Goal: Find specific page/section: Find specific page/section

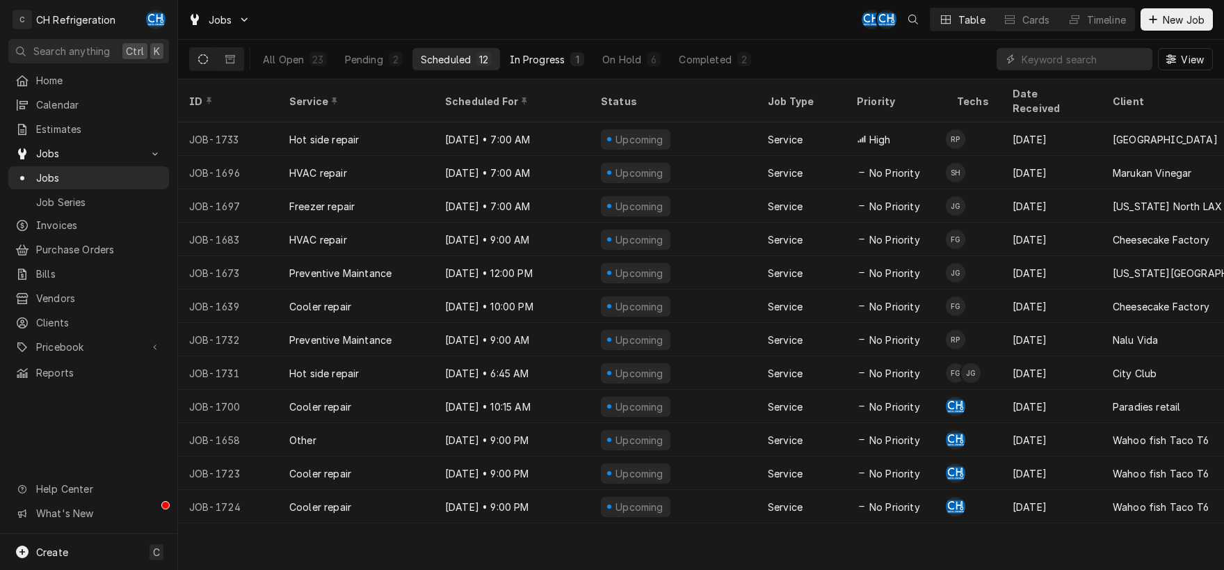
click at [549, 51] on button "In Progress 1" at bounding box center [547, 59] width 92 height 22
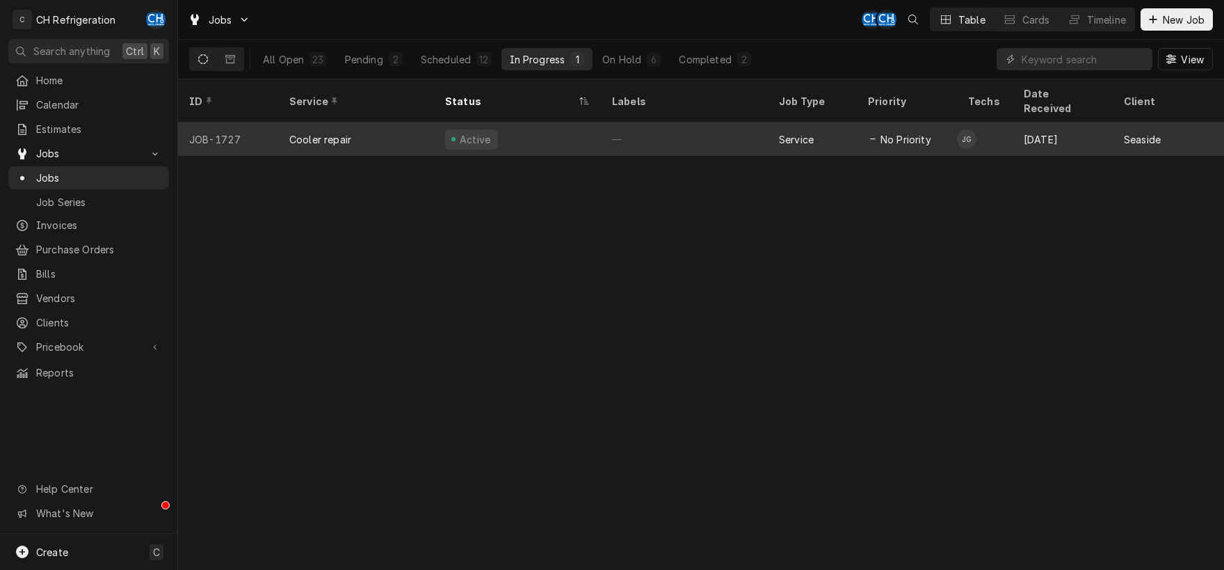
click at [663, 127] on div "—" at bounding box center [684, 138] width 167 height 33
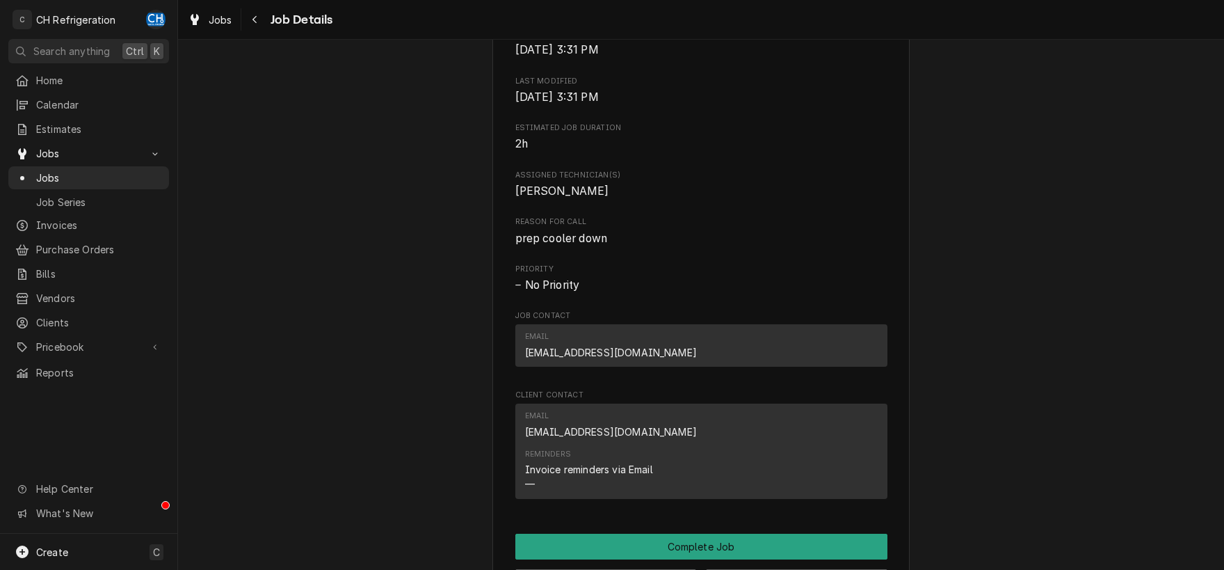
scroll to position [508, 0]
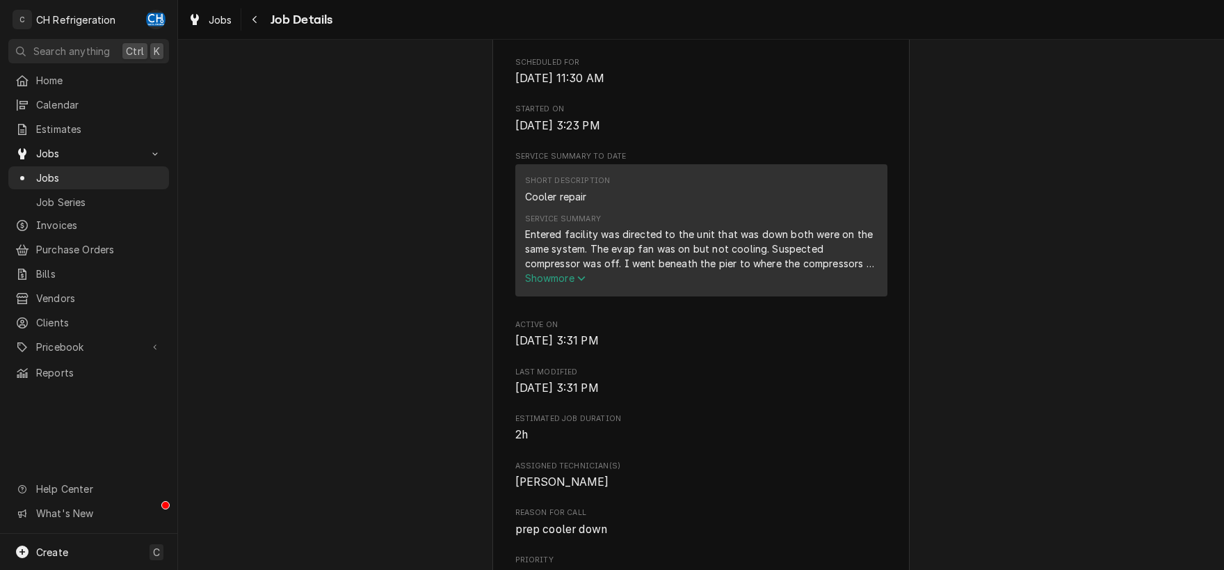
click at [561, 284] on span "Show more" at bounding box center [555, 278] width 61 height 12
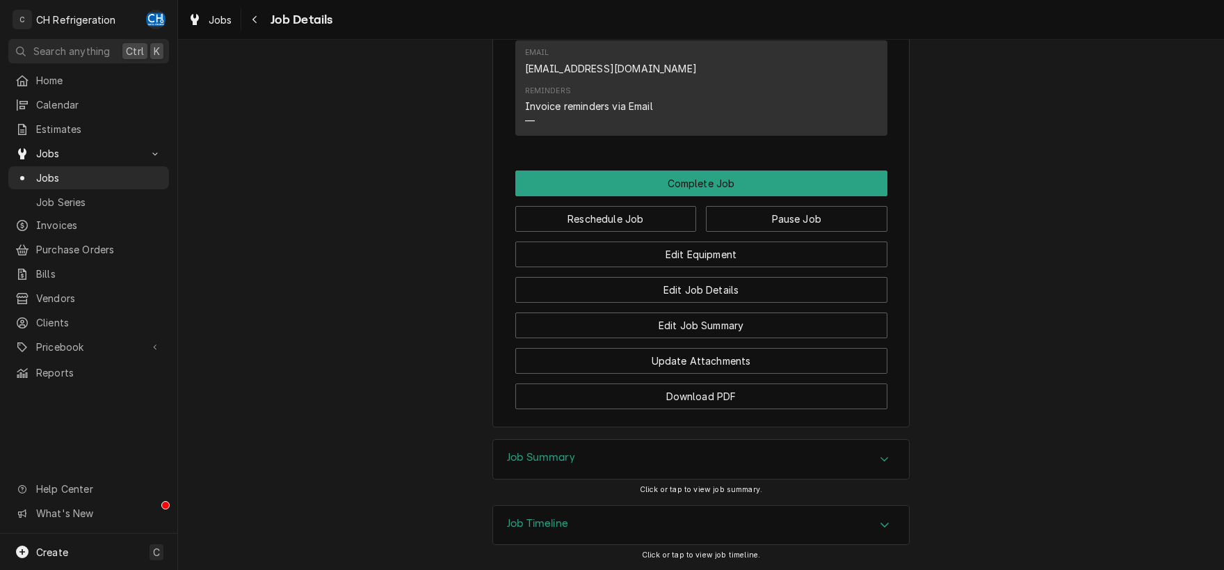
scroll to position [1316, 0]
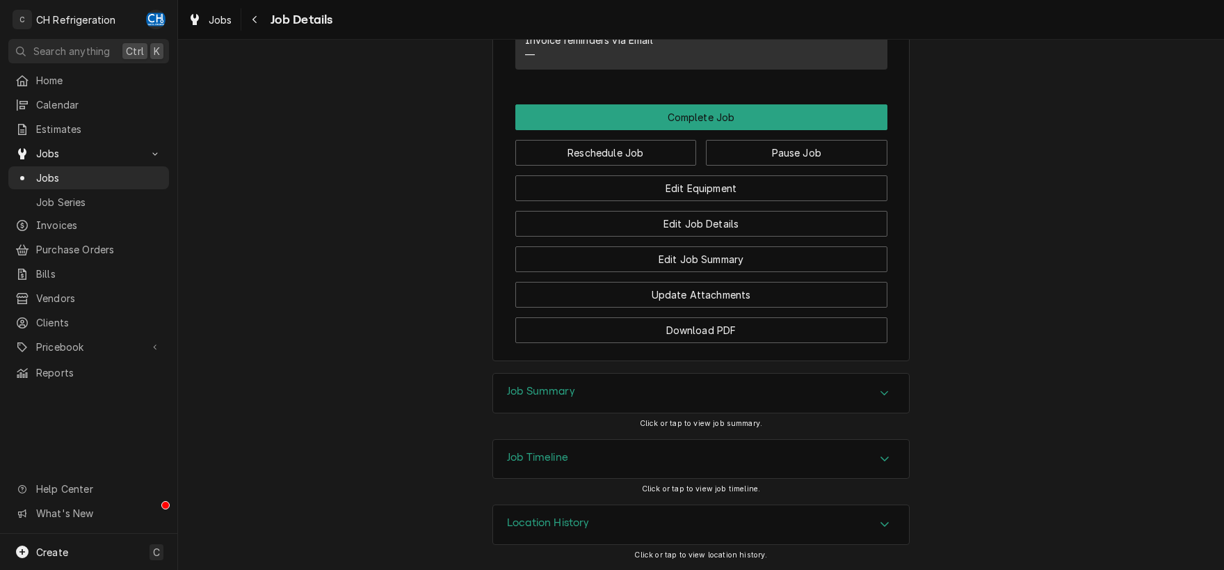
click at [886, 397] on icon "Accordion Header" at bounding box center [885, 392] width 10 height 11
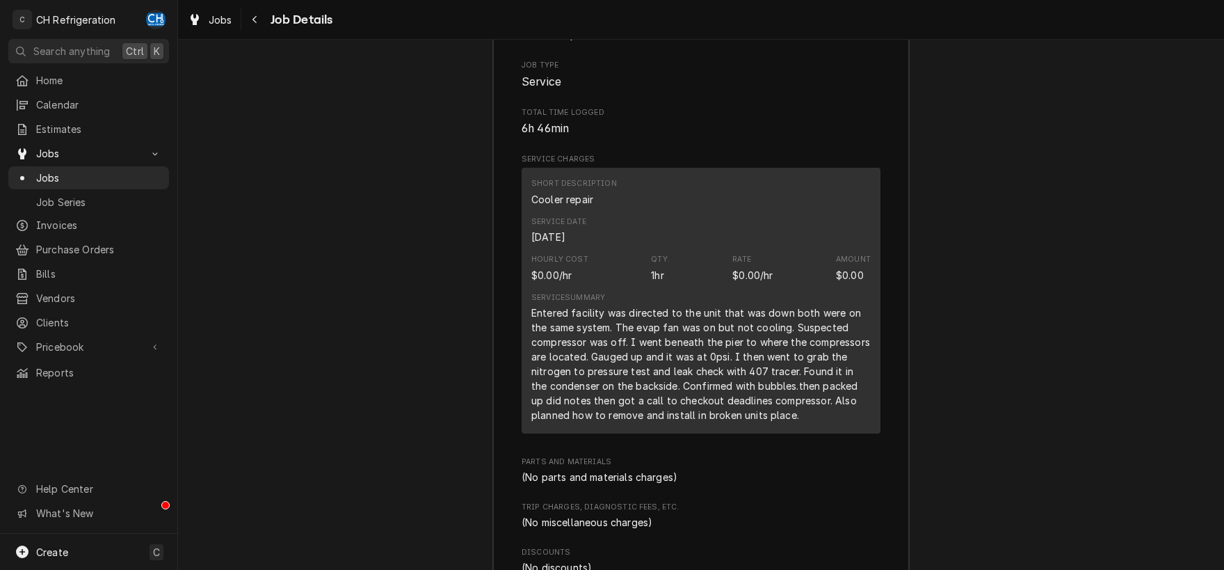
scroll to position [2054, 0]
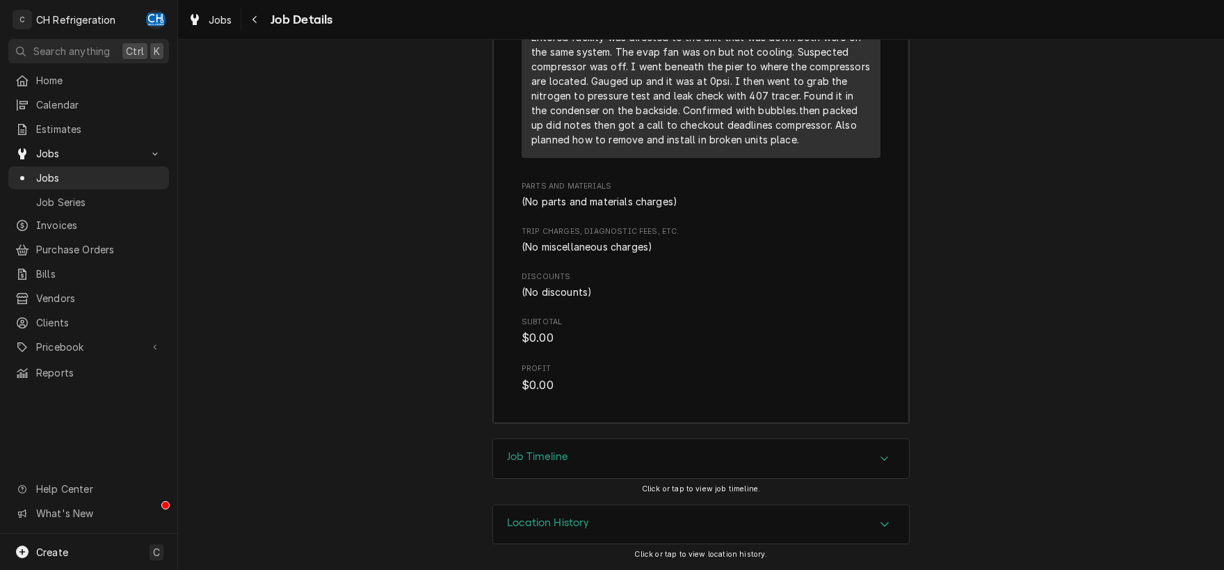
click at [884, 459] on icon "Accordion Header" at bounding box center [884, 457] width 8 height 5
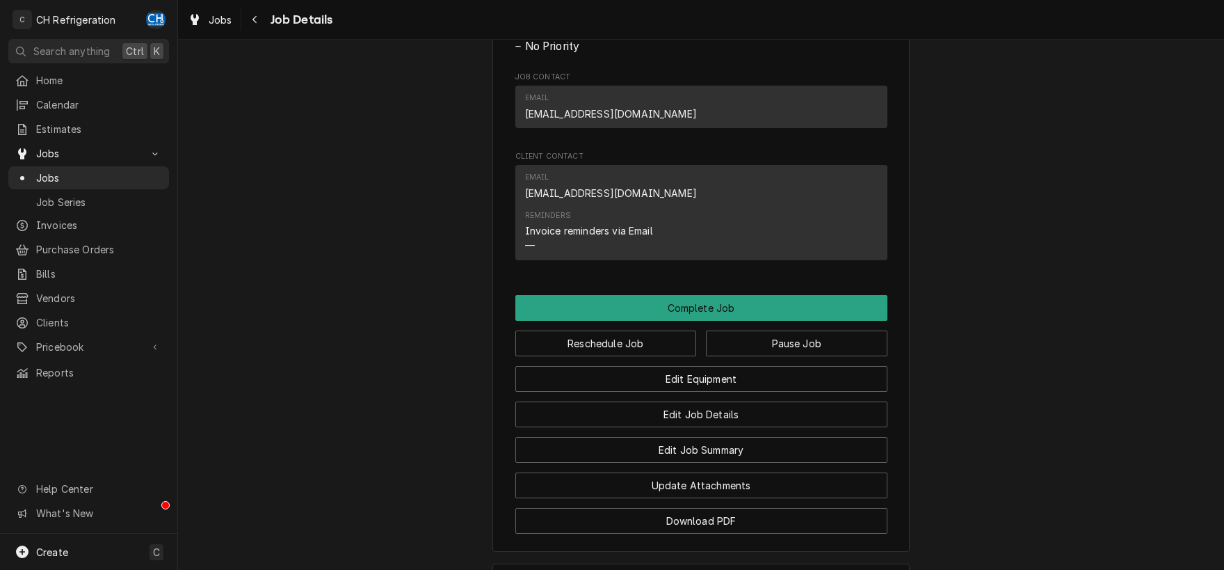
scroll to position [0, 0]
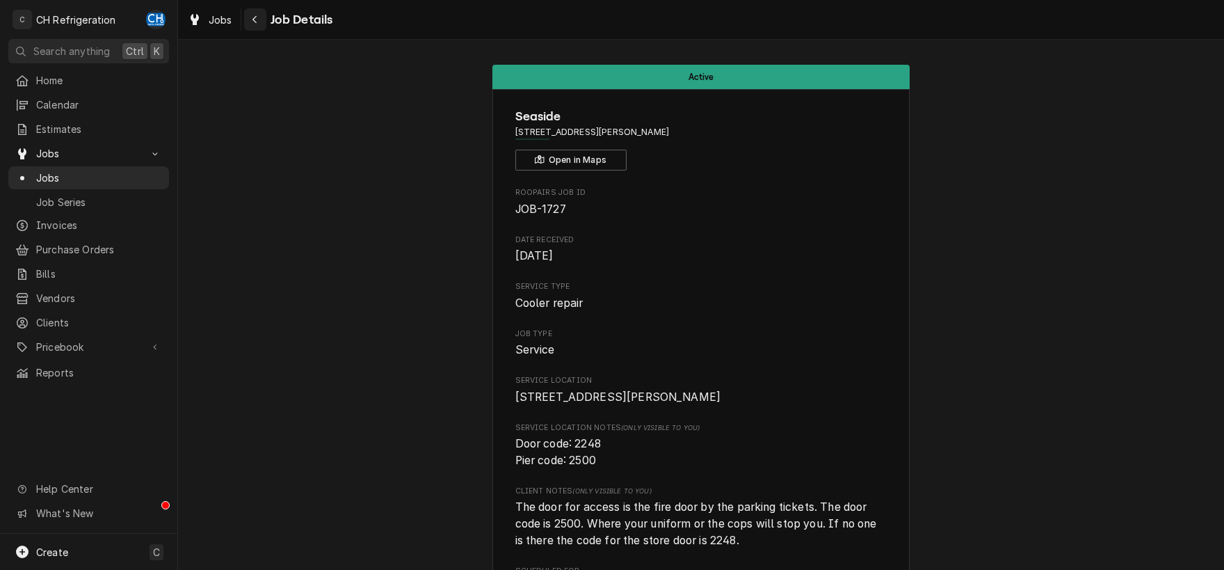
click at [251, 19] on div "Navigate back" at bounding box center [255, 20] width 14 height 14
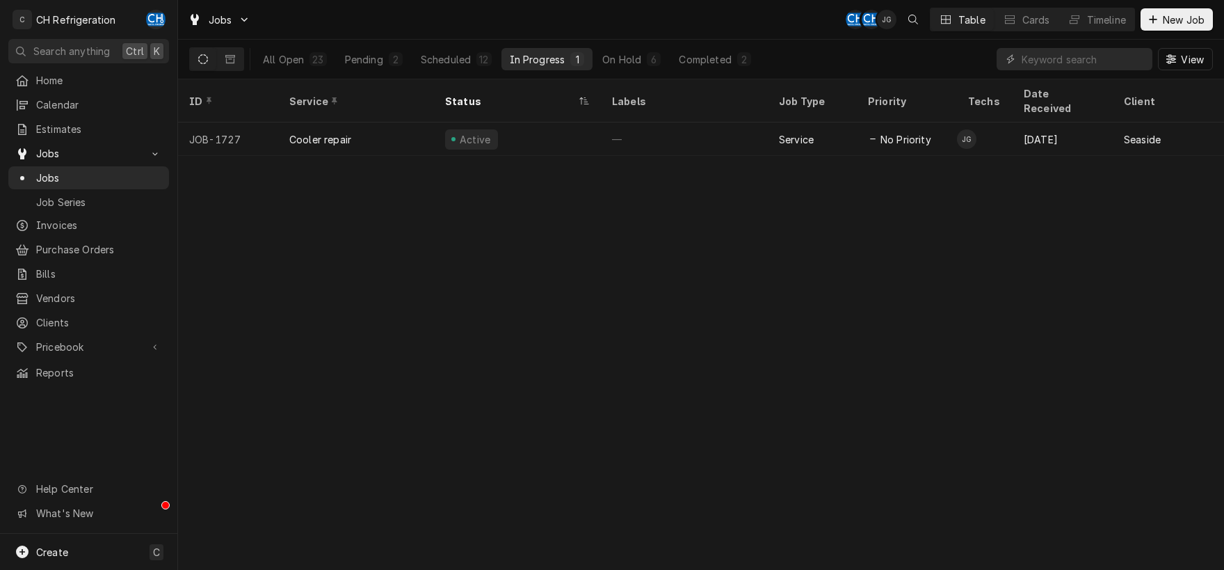
click at [672, 234] on div "ID Service Status Labels Job Type Priority Techs Date Received Client Location …" at bounding box center [701, 324] width 1046 height 490
click at [704, 67] on button "Completed 2" at bounding box center [714, 59] width 88 height 22
